Goal: Use online tool/utility

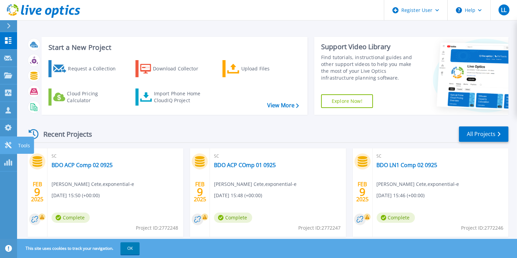
click at [7, 140] on link "Tools Tools" at bounding box center [8, 144] width 17 height 17
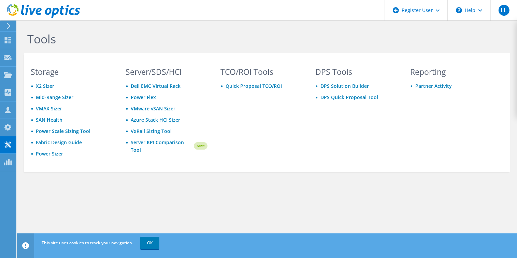
click at [177, 120] on link "Azure Stack HCI Sizer" at bounding box center [155, 119] width 49 height 6
